Goal: Register for event/course

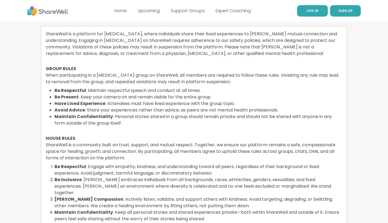
click at [306, 13] on link "LOG IN" at bounding box center [312, 10] width 31 height 11
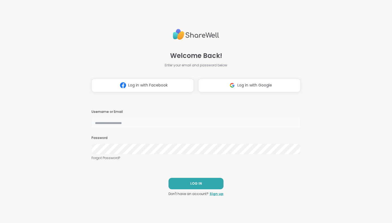
type input "**********"
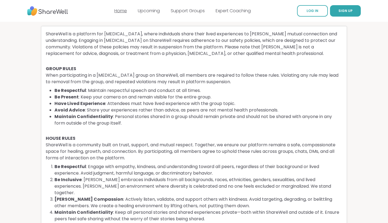
click at [120, 11] on link "Home" at bounding box center [120, 11] width 13 height 6
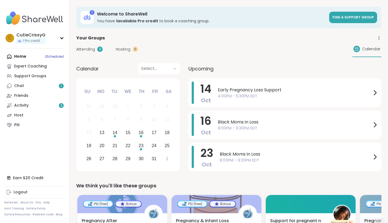
click at [31, 104] on link "Activity 2" at bounding box center [34, 106] width 61 height 10
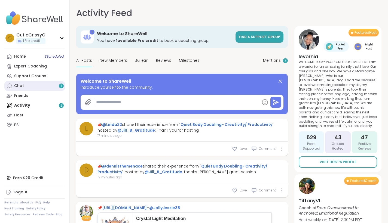
click at [34, 86] on link "Chat 1" at bounding box center [34, 86] width 61 height 10
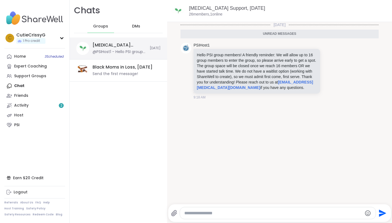
click at [105, 53] on div "@PSIHost1 - Hello PSI group members! A friendly reminder: We will allow up to 1…" at bounding box center [120, 51] width 54 height 5
click at [236, 9] on link "Early Pregnancy Loss Support, Oct 14" at bounding box center [227, 7] width 76 height 5
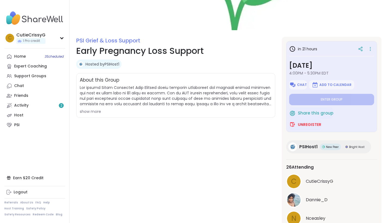
scroll to position [42, 0]
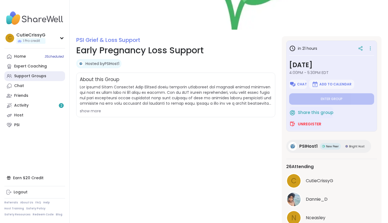
click at [36, 78] on div "Support Groups" at bounding box center [30, 76] width 32 height 5
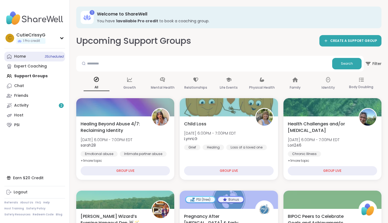
click at [27, 56] on link "Home 3 Scheduled" at bounding box center [34, 57] width 61 height 10
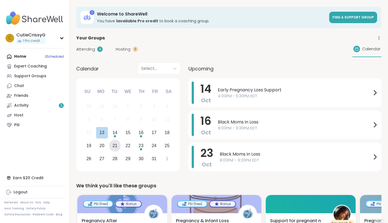
click at [115, 147] on div "21" at bounding box center [114, 145] width 5 height 7
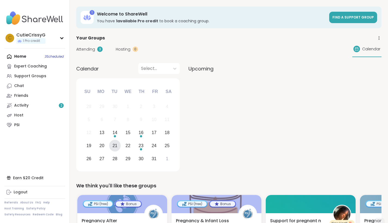
click at [115, 146] on div "21" at bounding box center [114, 145] width 5 height 7
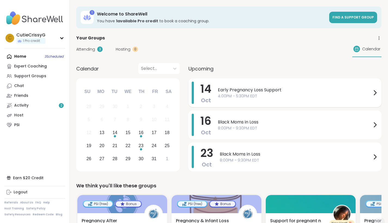
click at [247, 90] on span "Early Pregnancy Loss Support" at bounding box center [295, 90] width 154 height 7
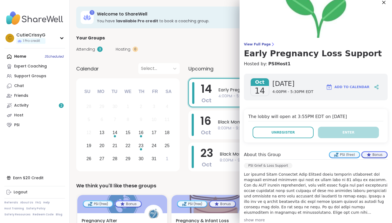
scroll to position [8, 0]
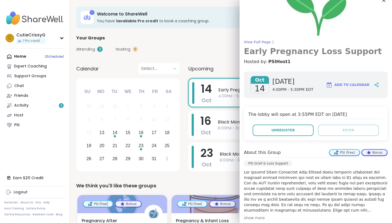
click at [288, 55] on h3 "Early Pregnancy Loss Support" at bounding box center [316, 52] width 144 height 10
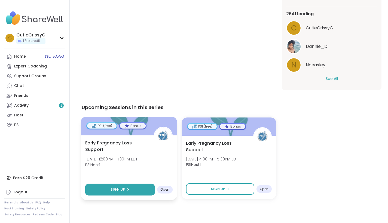
click at [134, 189] on button "Sign Up" at bounding box center [120, 190] width 70 height 12
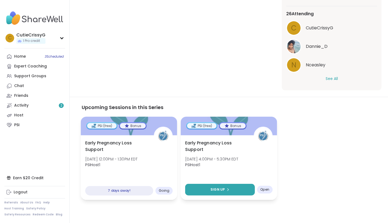
click at [208, 192] on button "Sign Up" at bounding box center [220, 190] width 70 height 12
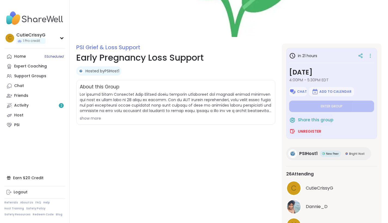
scroll to position [27, 0]
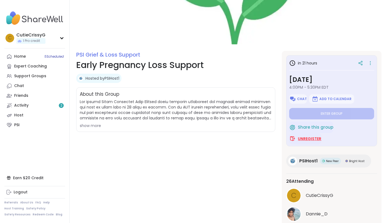
click at [301, 138] on span "Unregister" at bounding box center [309, 138] width 23 height 5
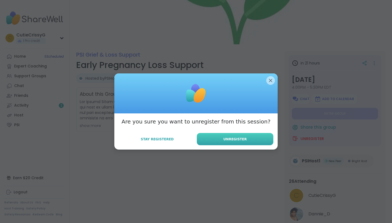
click at [236, 141] on span "Unregister" at bounding box center [235, 139] width 23 height 5
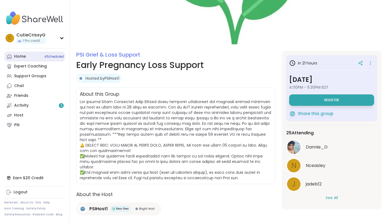
click at [24, 59] on link "Home 4 Scheduled" at bounding box center [34, 57] width 61 height 10
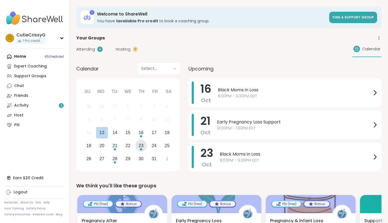
click at [141, 145] on div "23" at bounding box center [141, 145] width 5 height 7
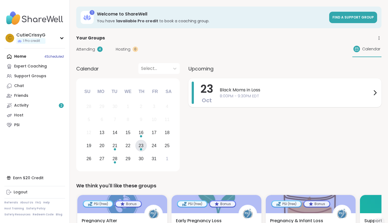
click at [245, 90] on span "Black Moms in Loss" at bounding box center [296, 90] width 152 height 7
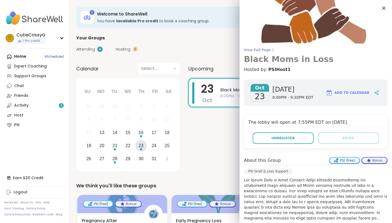
click at [261, 57] on h3 "Black Moms in Loss" at bounding box center [316, 59] width 144 height 10
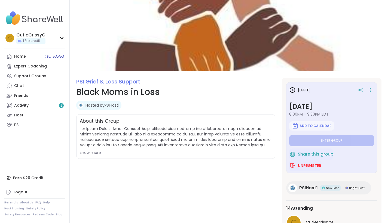
click at [104, 80] on link "PSI Grief & Loss Support" at bounding box center [108, 82] width 64 height 8
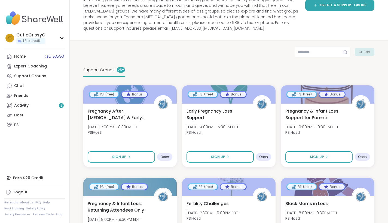
scroll to position [57, 0]
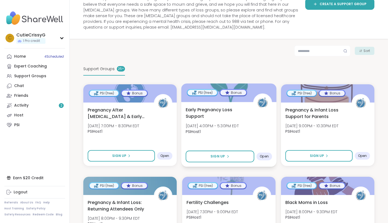
click at [203, 107] on span "Early Pregnancy Loss Support" at bounding box center [216, 112] width 61 height 13
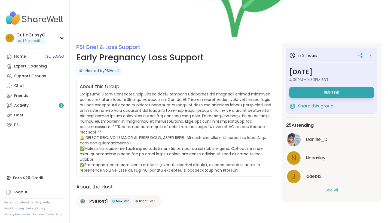
scroll to position [34, 0]
click at [331, 192] on button "See All" at bounding box center [332, 191] width 12 height 6
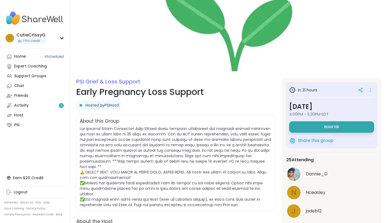
scroll to position [0, 0]
click at [368, 88] on icon at bounding box center [370, 90] width 5 height 8
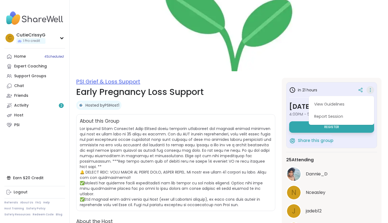
click at [106, 79] on link "PSI Grief & Loss Support" at bounding box center [108, 82] width 64 height 8
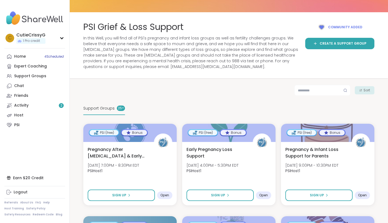
scroll to position [20, 0]
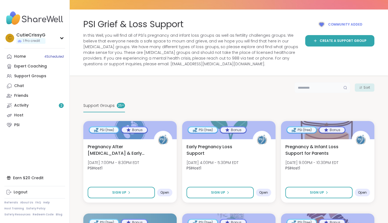
click at [311, 87] on input "text" at bounding box center [322, 87] width 56 height 11
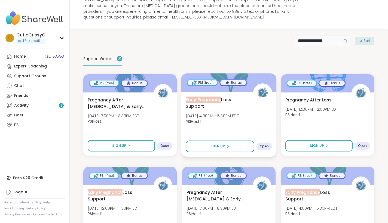
scroll to position [68, 0]
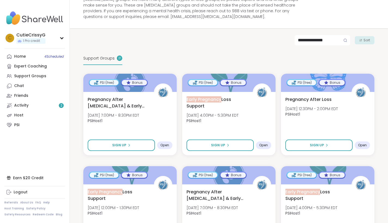
click at [363, 39] on div "Sort" at bounding box center [365, 40] width 20 height 8
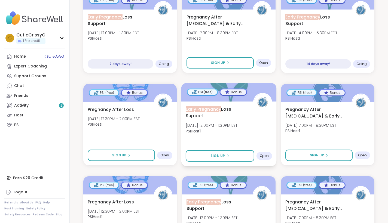
scroll to position [245, 0]
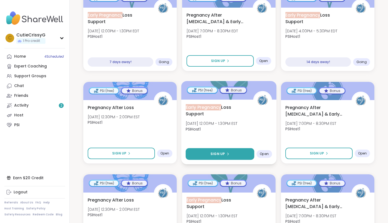
click at [208, 152] on button "Sign Up" at bounding box center [220, 154] width 69 height 12
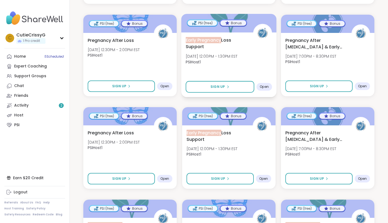
scroll to position [313, 0]
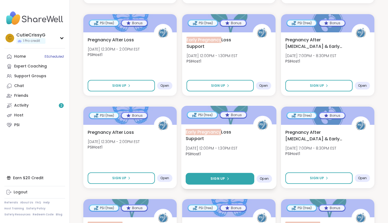
click at [211, 177] on button "Sign Up" at bounding box center [220, 179] width 69 height 12
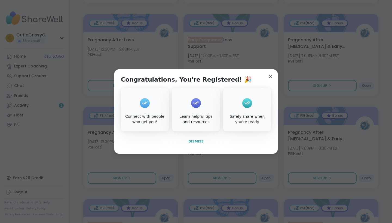
click at [194, 140] on span "Dismiss" at bounding box center [195, 142] width 15 height 4
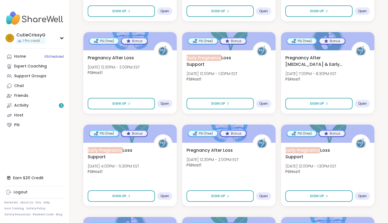
scroll to position [388, 0]
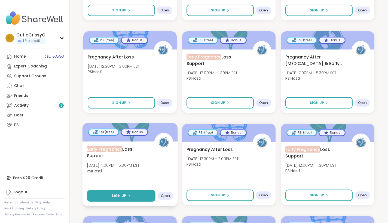
click at [119, 195] on span "Sign Up" at bounding box center [119, 196] width 14 height 5
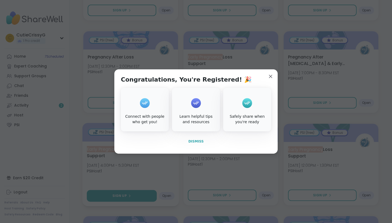
click at [194, 141] on span "Dismiss" at bounding box center [195, 142] width 15 height 4
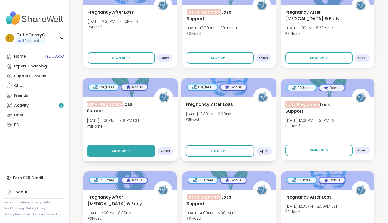
scroll to position [434, 0]
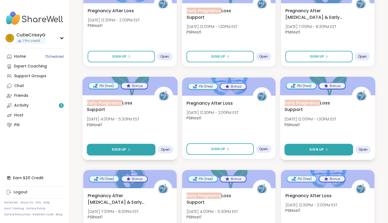
click at [305, 149] on button "Sign Up" at bounding box center [319, 150] width 69 height 12
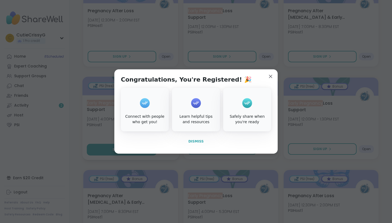
click at [196, 142] on span "Dismiss" at bounding box center [195, 142] width 15 height 4
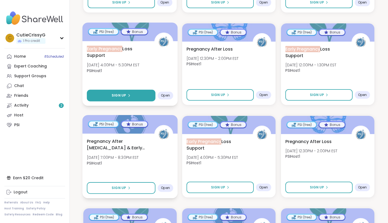
scroll to position [489, 0]
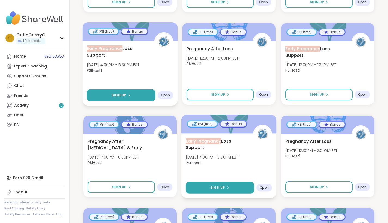
click at [206, 188] on button "Sign Up" at bounding box center [220, 188] width 69 height 12
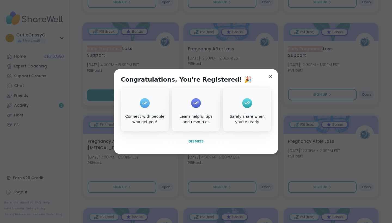
click at [194, 143] on span "Dismiss" at bounding box center [195, 142] width 15 height 4
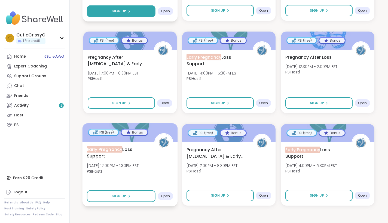
scroll to position [573, 0]
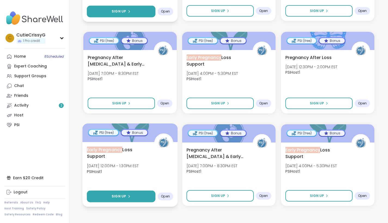
click at [128, 195] on icon at bounding box center [128, 196] width 3 height 3
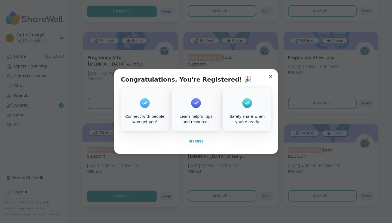
click at [195, 141] on span "Dismiss" at bounding box center [195, 142] width 15 height 4
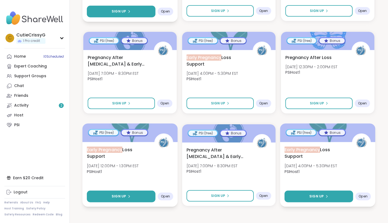
click at [300, 197] on button "Sign Up" at bounding box center [319, 197] width 69 height 12
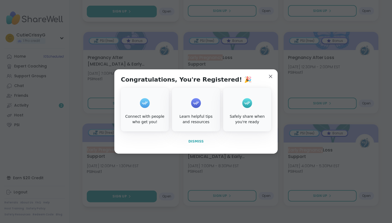
click at [195, 141] on span "Dismiss" at bounding box center [195, 142] width 15 height 4
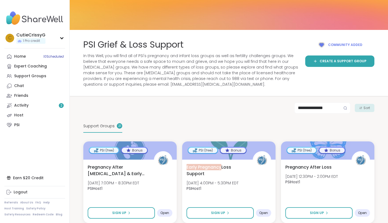
scroll to position [0, 0]
drag, startPoint x: 292, startPoint y: 107, endPoint x: 230, endPoint y: 106, distance: 62.1
click at [230, 106] on div "**********" at bounding box center [228, 108] width 291 height 11
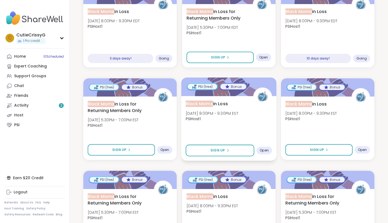
scroll to position [157, 0]
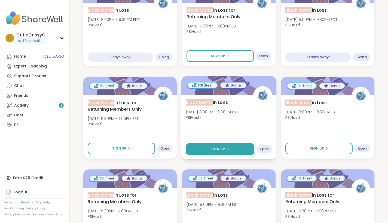
type input "**********"
click at [234, 151] on button "Sign Up" at bounding box center [220, 150] width 69 height 12
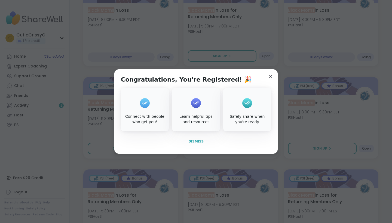
click at [196, 141] on span "Dismiss" at bounding box center [195, 142] width 15 height 4
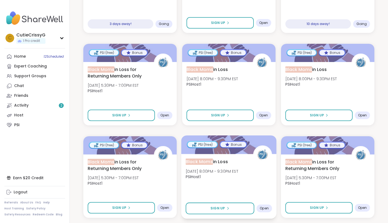
scroll to position [190, 0]
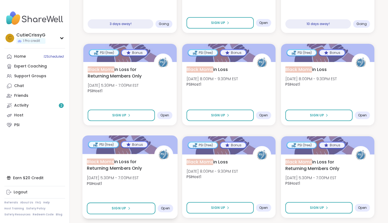
click at [126, 165] on span "Black Moms in Loss for Returning Members Only" at bounding box center [117, 165] width 61 height 13
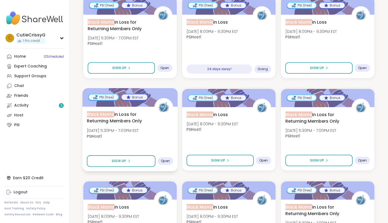
scroll to position [239, 0]
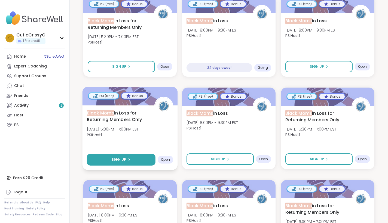
click at [132, 157] on button "Sign Up" at bounding box center [121, 160] width 69 height 12
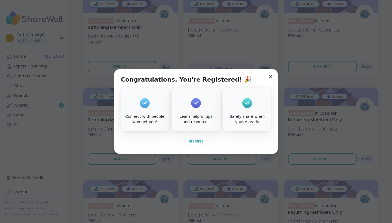
click at [188, 147] on button "Dismiss" at bounding box center [196, 141] width 150 height 11
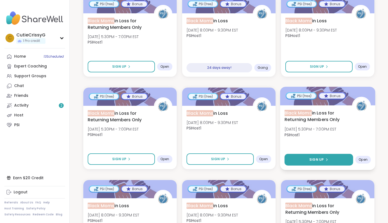
click at [306, 157] on button "Sign Up" at bounding box center [319, 160] width 69 height 12
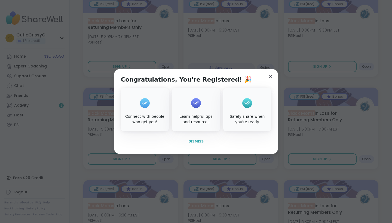
click at [197, 142] on span "Dismiss" at bounding box center [195, 142] width 15 height 4
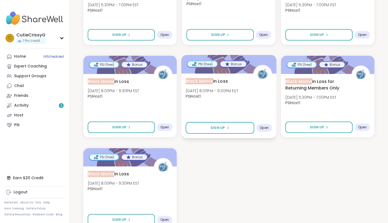
scroll to position [369, 0]
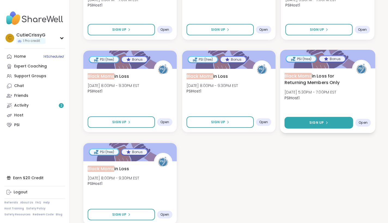
click at [312, 121] on span "Sign Up" at bounding box center [316, 122] width 14 height 5
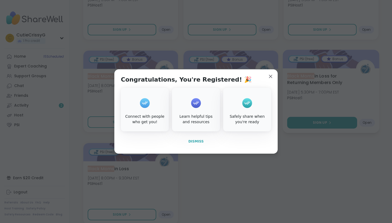
click at [195, 140] on span "Dismiss" at bounding box center [195, 142] width 15 height 4
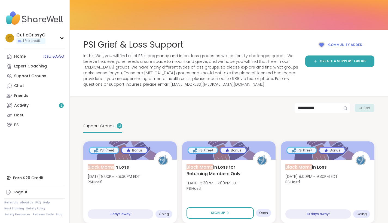
scroll to position [0, 0]
click at [26, 56] on link "Home 15 Scheduled" at bounding box center [34, 57] width 61 height 10
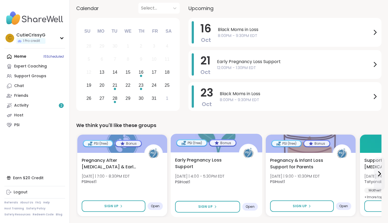
scroll to position [59, 0]
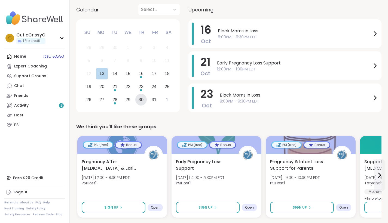
click at [140, 102] on div "30" at bounding box center [141, 99] width 5 height 7
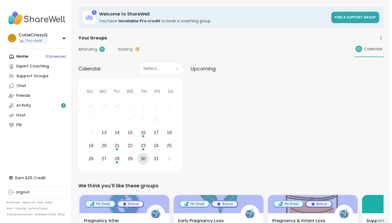
scroll to position [0, 0]
